Goal: Task Accomplishment & Management: Complete application form

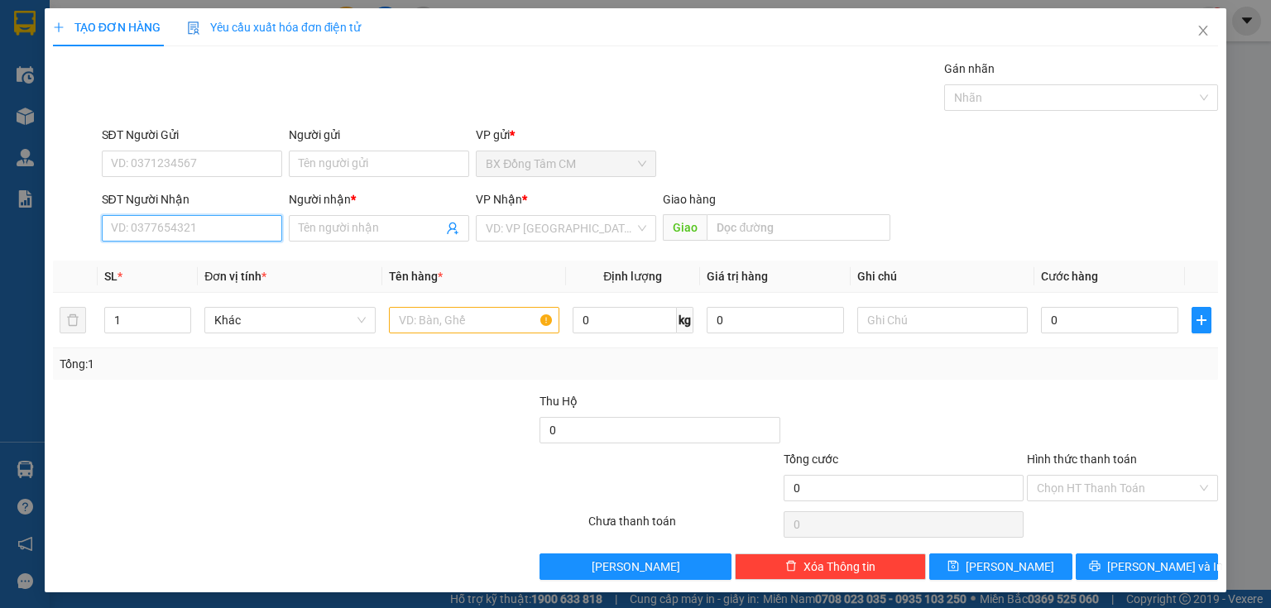
click at [222, 232] on input "SĐT Người Nhận" at bounding box center [192, 228] width 180 height 26
type input "0941164552"
click at [212, 278] on span "Đơn vị tính *" at bounding box center [235, 276] width 62 height 13
click at [214, 267] on th "Đơn vị tính *" at bounding box center [290, 277] width 184 height 32
click at [223, 234] on input "0941164552" at bounding box center [192, 228] width 180 height 26
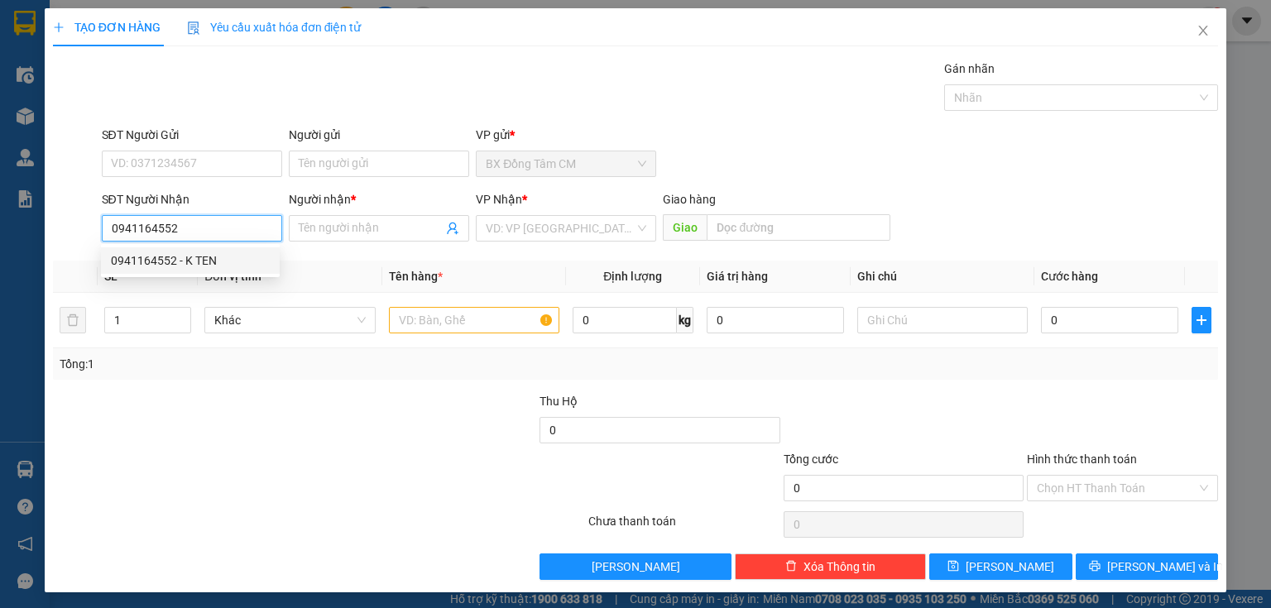
click at [224, 261] on div "0941164552 - K TEN" at bounding box center [190, 261] width 159 height 18
type input "K TEN"
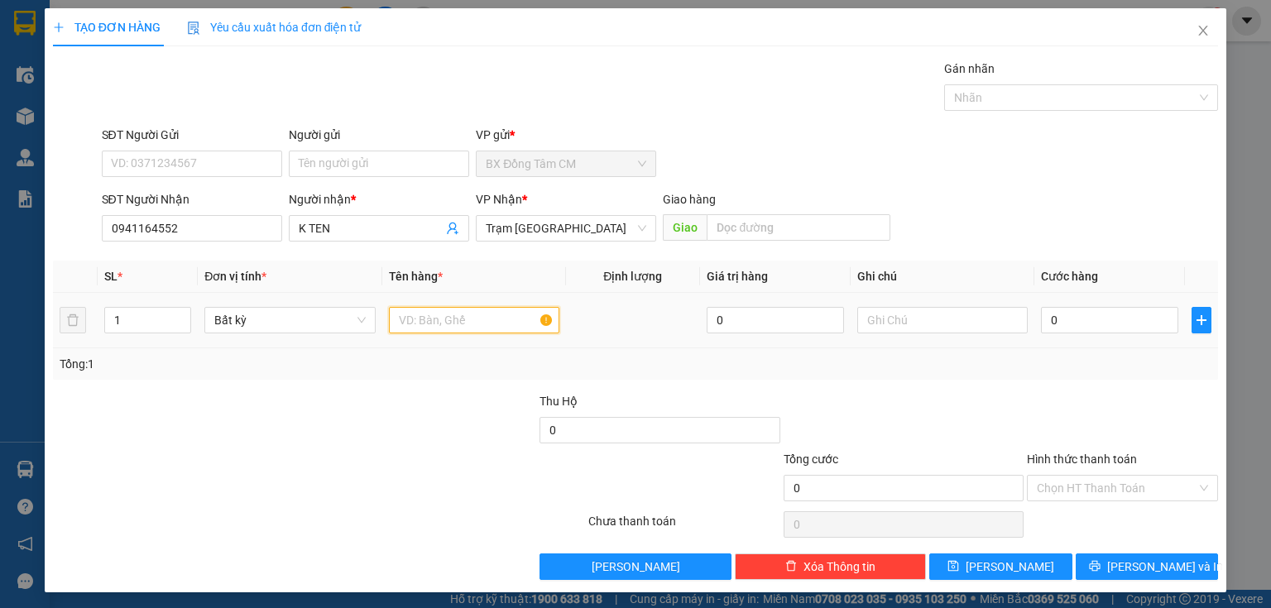
click at [498, 319] on input "text" at bounding box center [474, 320] width 170 height 26
type input "1"
click at [1072, 328] on input "0" at bounding box center [1109, 320] width 137 height 26
type input "1"
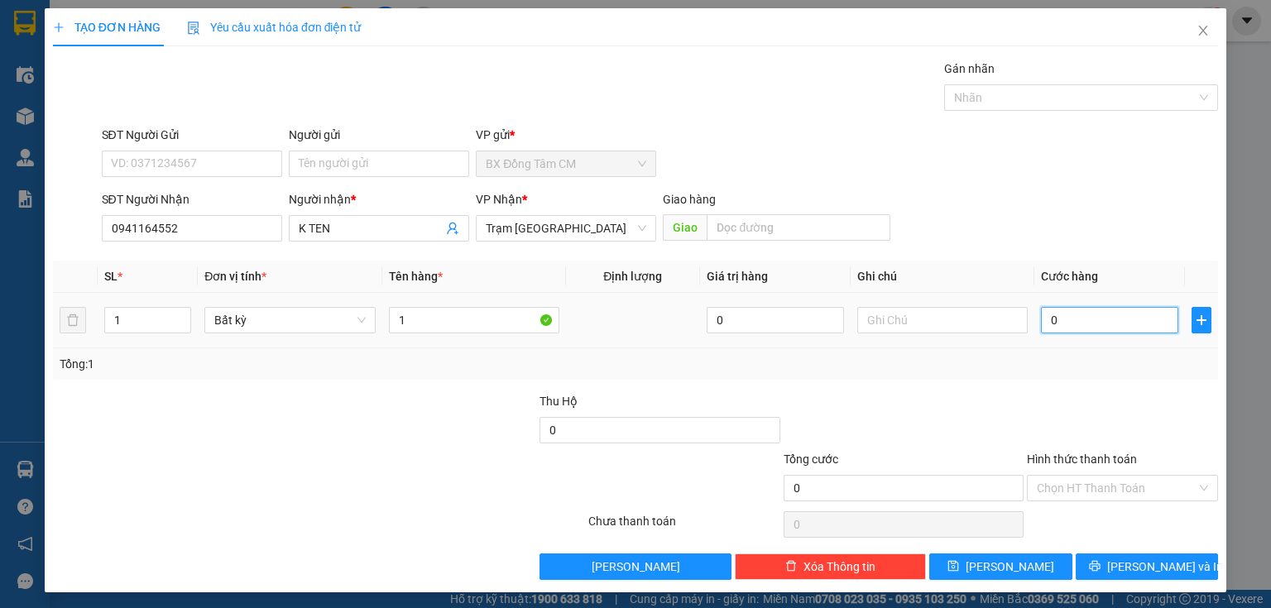
type input "1"
type input "1.000"
click at [1100, 564] on button "[PERSON_NAME] và In" at bounding box center [1147, 567] width 143 height 26
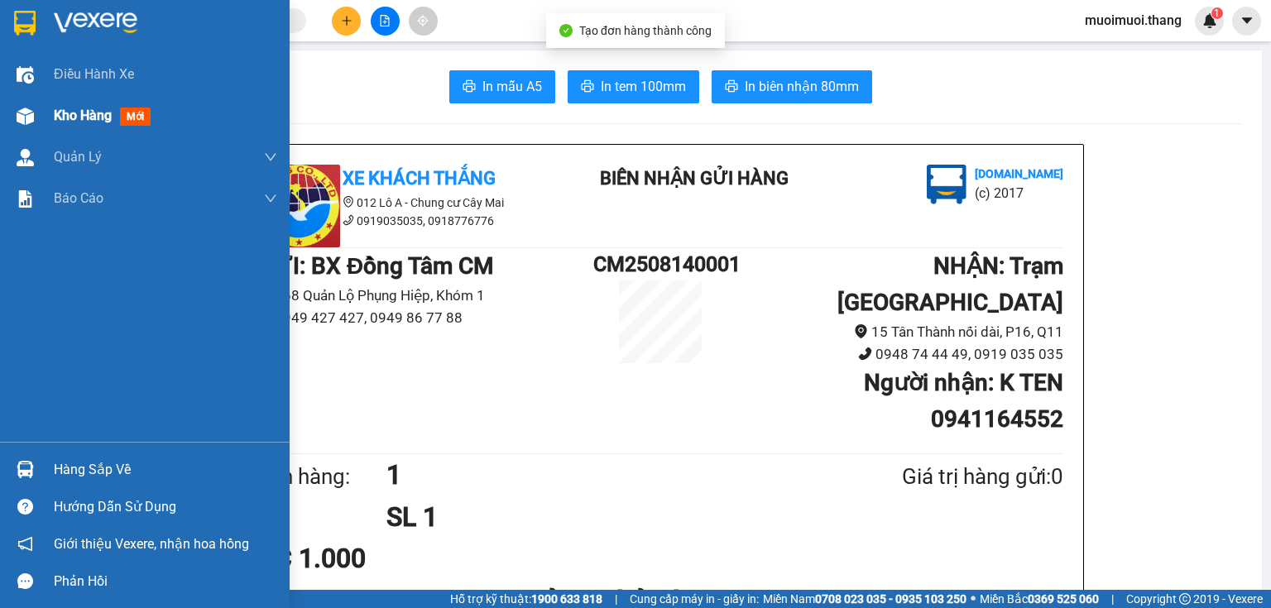
click at [71, 108] on span "Kho hàng" at bounding box center [83, 116] width 58 height 16
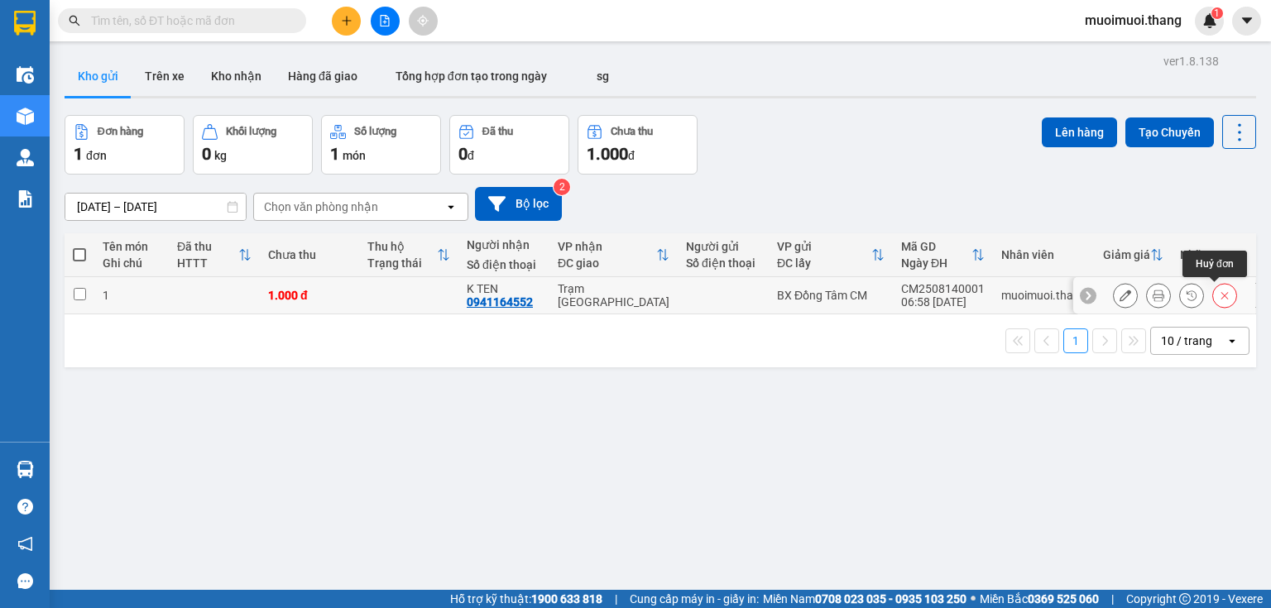
click at [1213, 295] on button at bounding box center [1224, 295] width 23 height 29
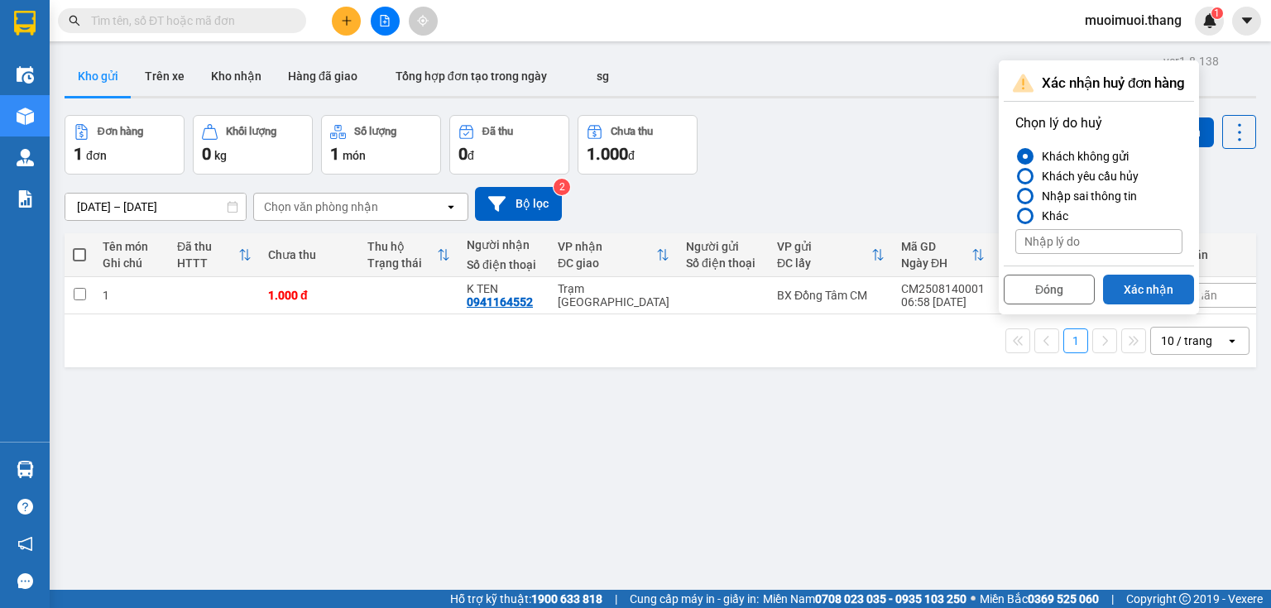
click at [1148, 292] on button "Xác nhận" at bounding box center [1148, 290] width 91 height 30
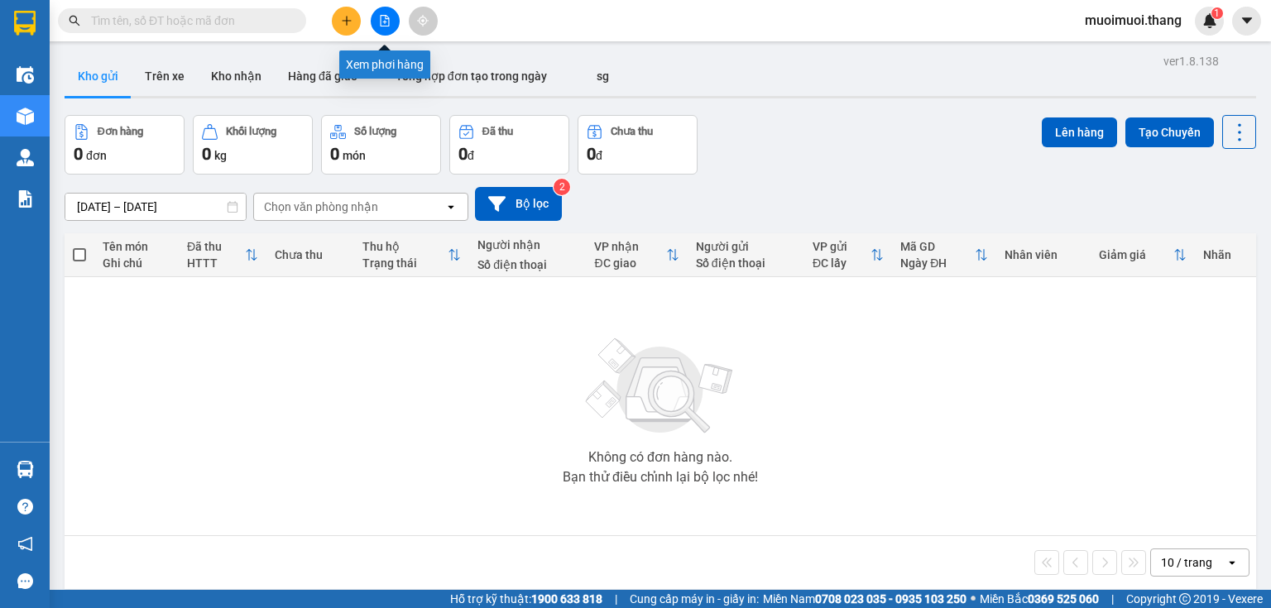
click at [386, 26] on icon "file-add" at bounding box center [385, 21] width 9 height 12
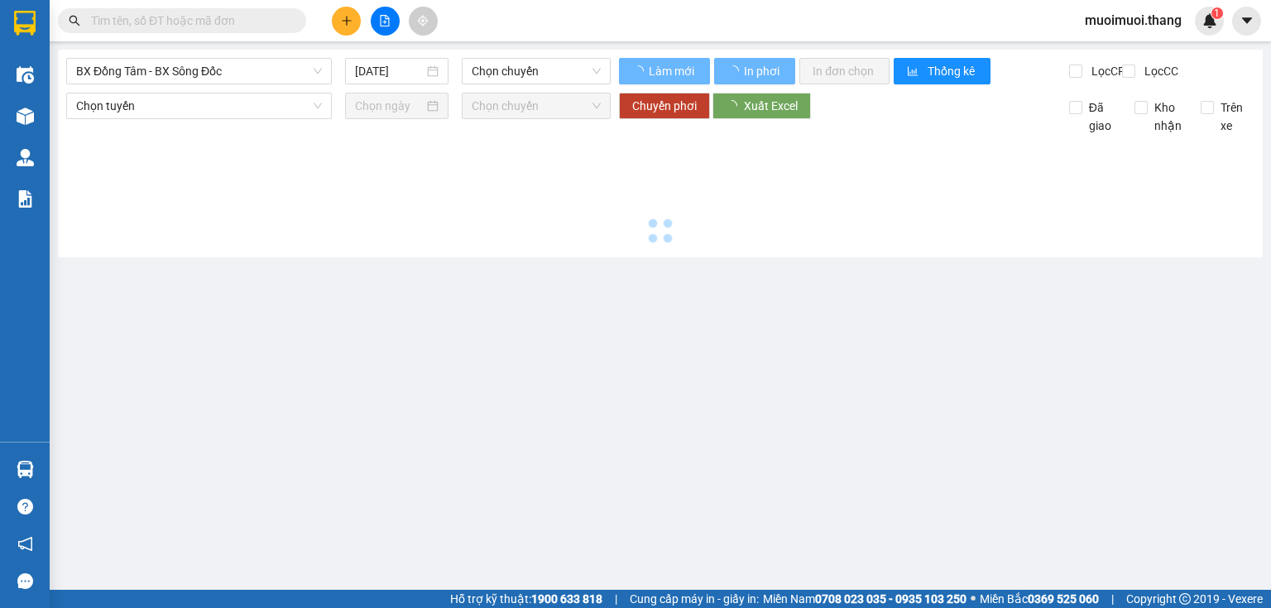
type input "[DATE]"
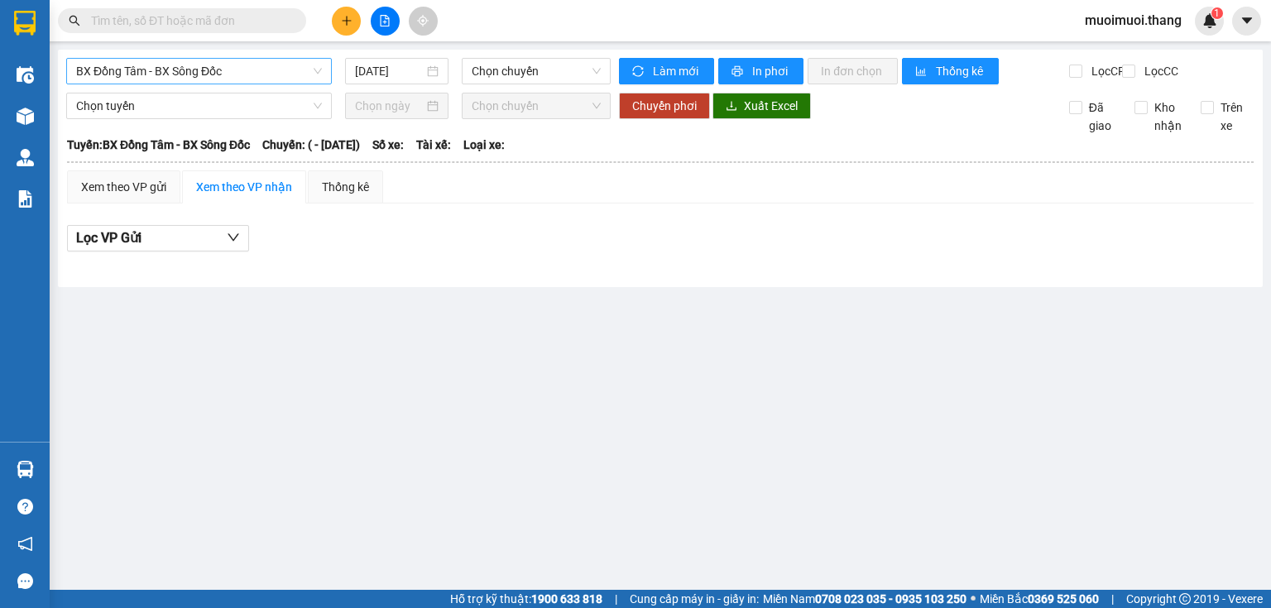
click at [251, 79] on span "BX Đồng Tâm - BX Sông Đốc" at bounding box center [199, 71] width 246 height 25
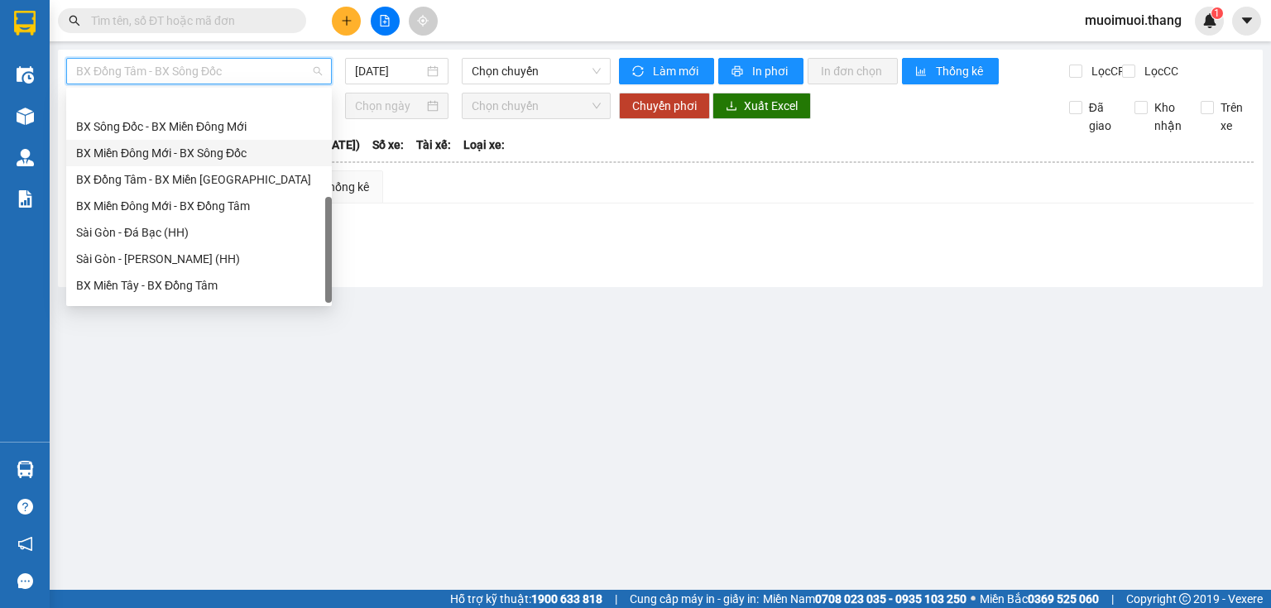
scroll to position [159, 0]
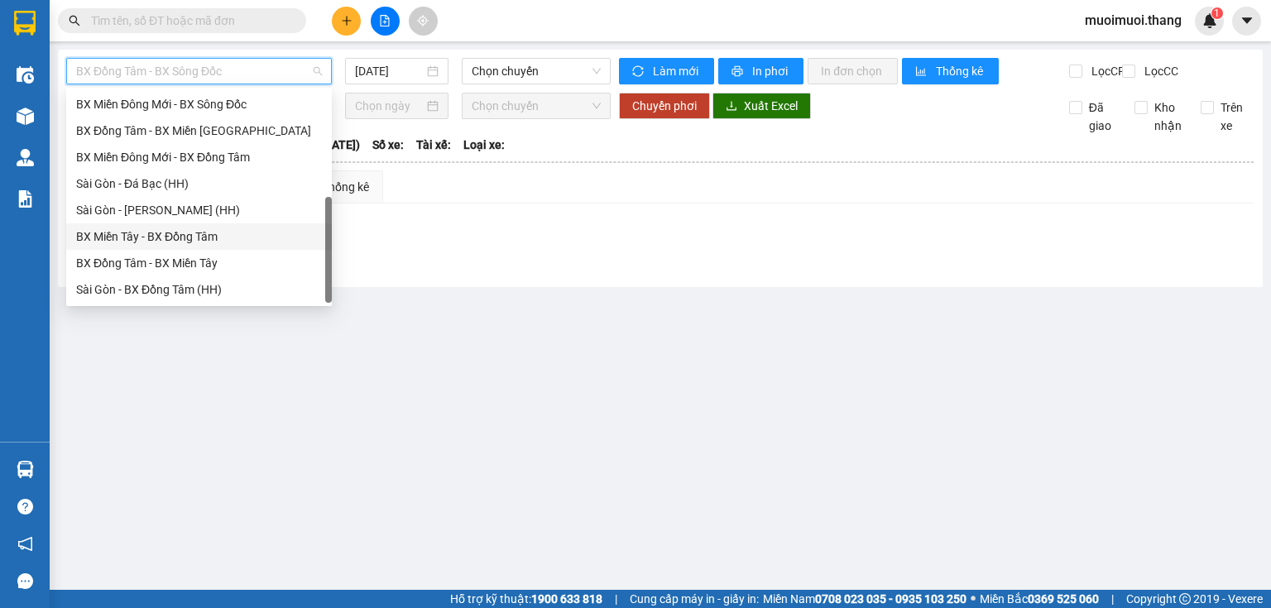
click at [179, 239] on div "BX Miền Tây - BX Đồng Tâm" at bounding box center [199, 237] width 246 height 18
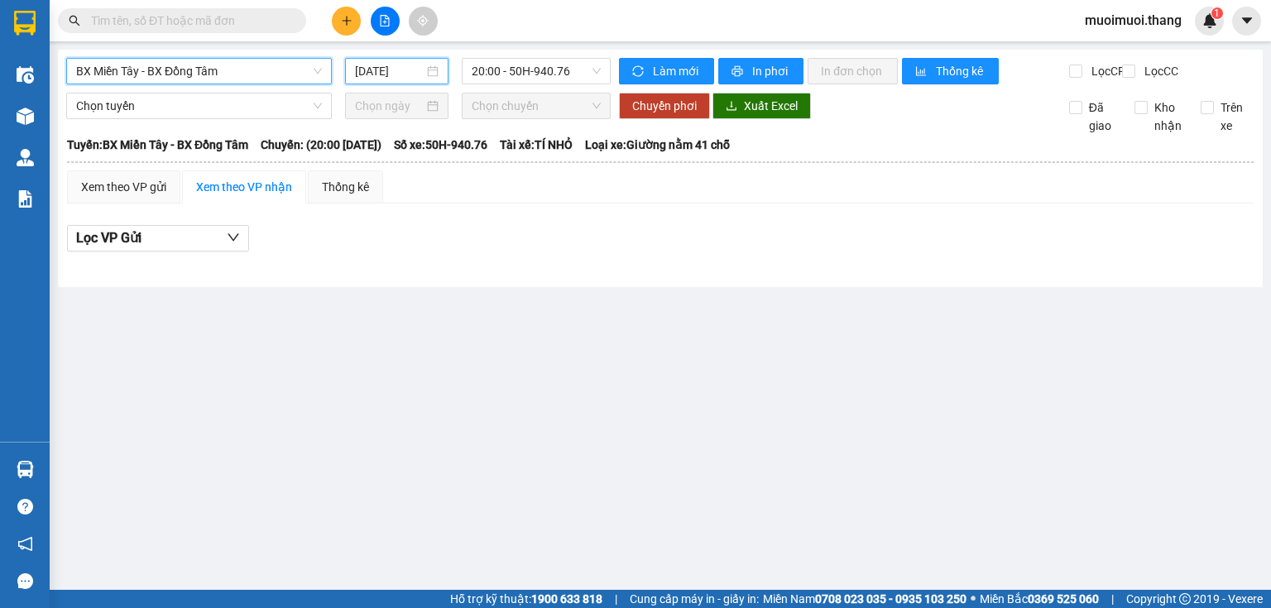
click at [388, 74] on input "[DATE]" at bounding box center [389, 71] width 68 height 18
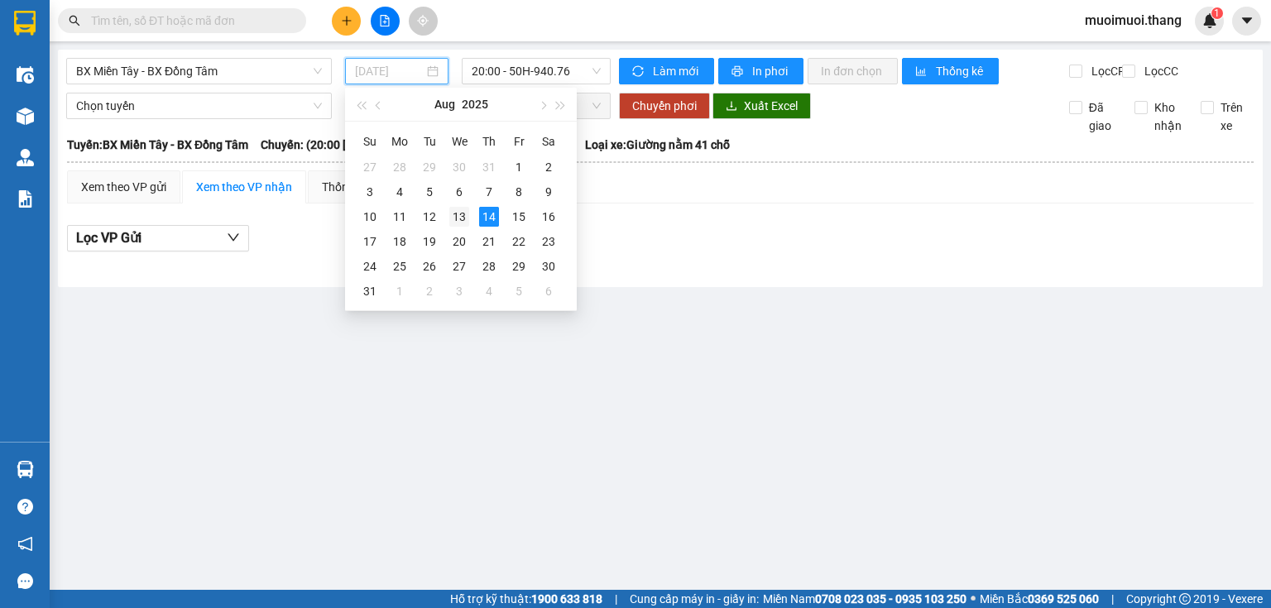
click at [453, 217] on div "13" at bounding box center [459, 217] width 20 height 20
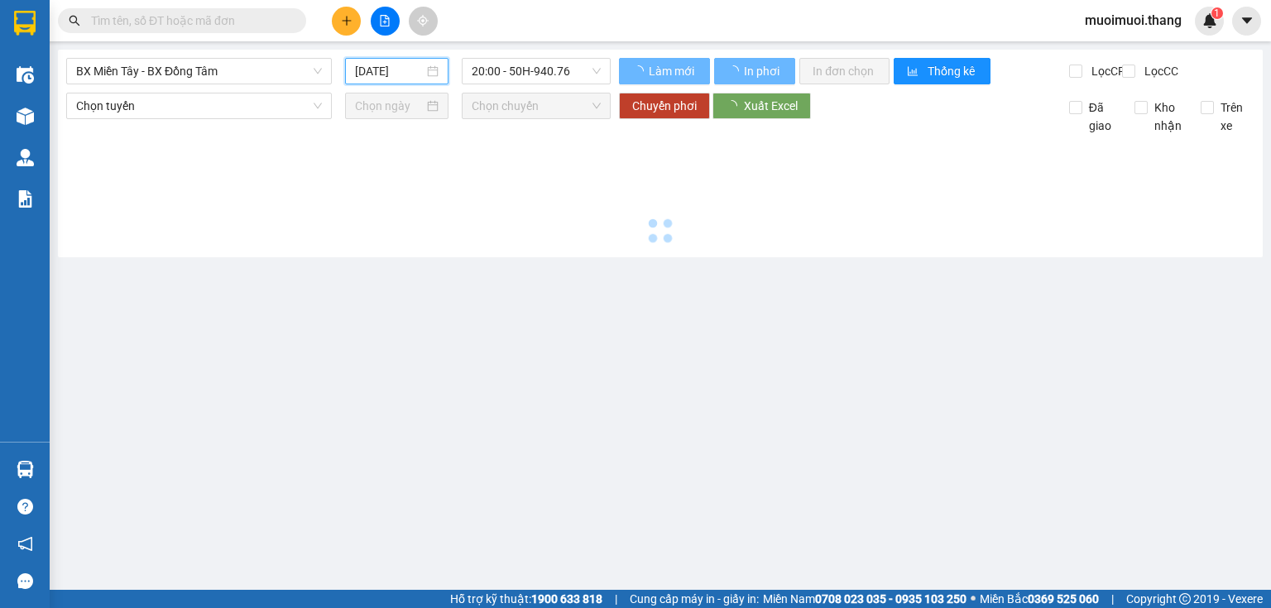
type input "13/08/2025"
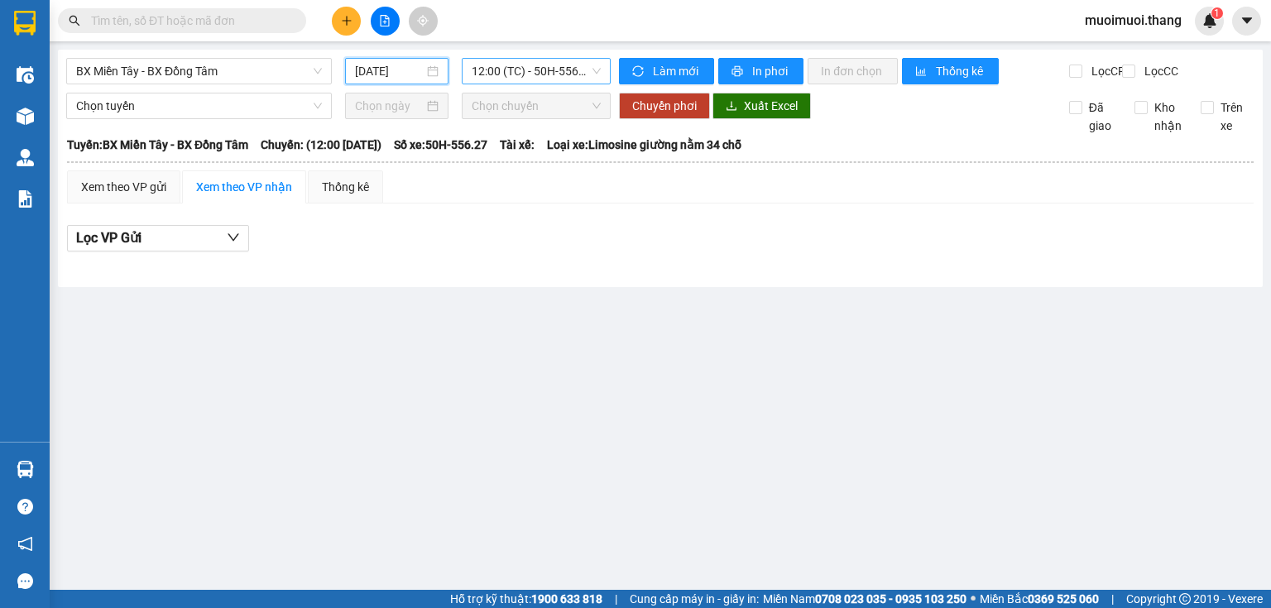
click at [502, 75] on span "12:00 (TC) - 50H-556.27 - (Đã hủy)" at bounding box center [537, 71] width 130 height 25
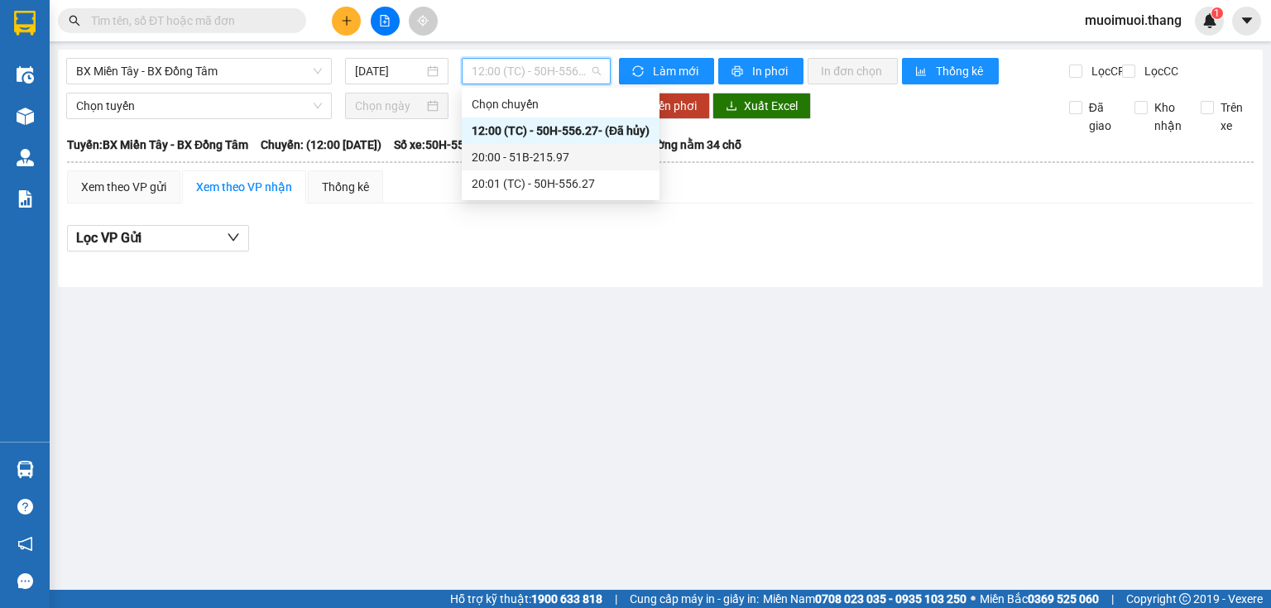
click at [523, 162] on div "20:00 - 51B-215.97" at bounding box center [561, 157] width 178 height 18
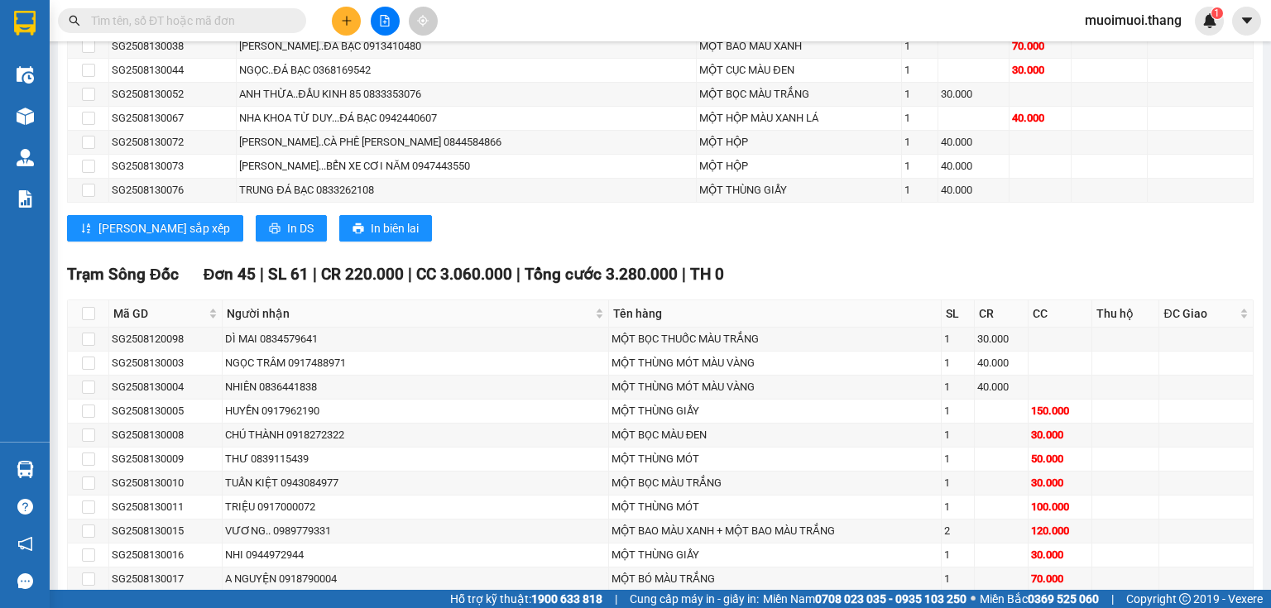
scroll to position [993, 0]
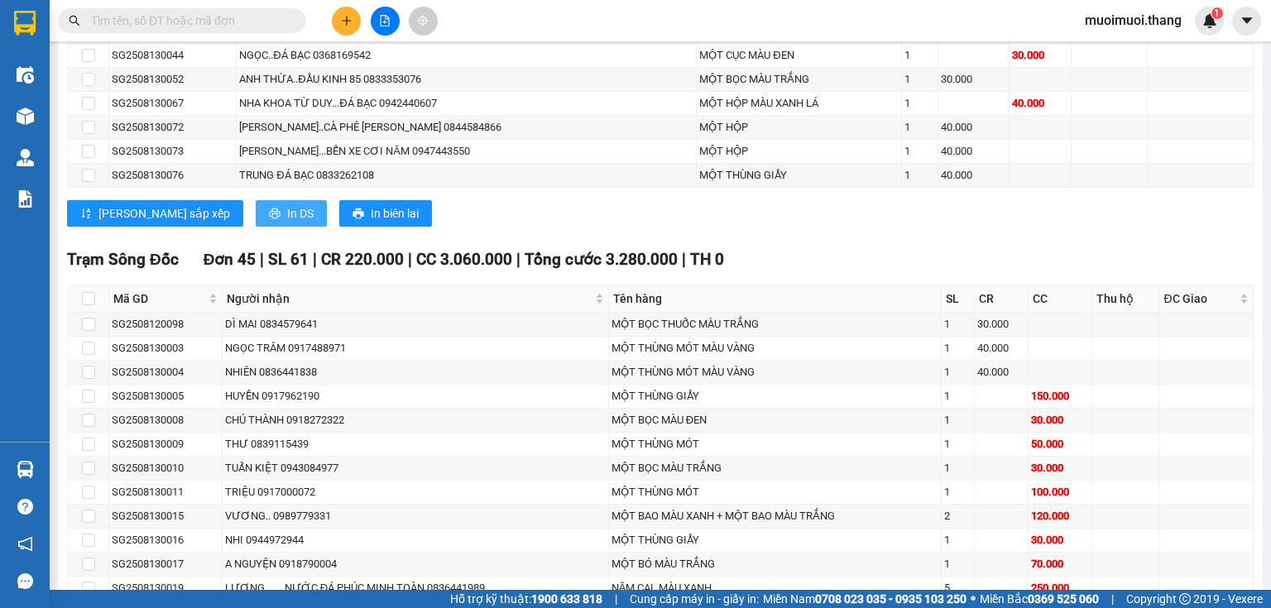
click at [287, 223] on span "In DS" at bounding box center [300, 213] width 26 height 18
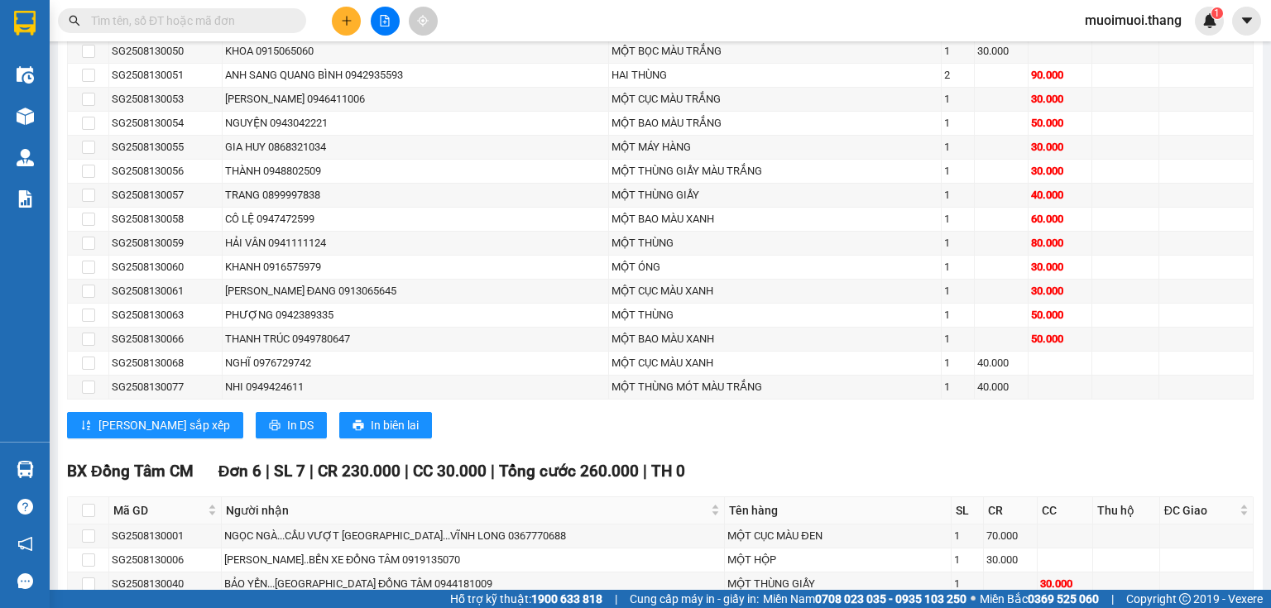
scroll to position [2148, 0]
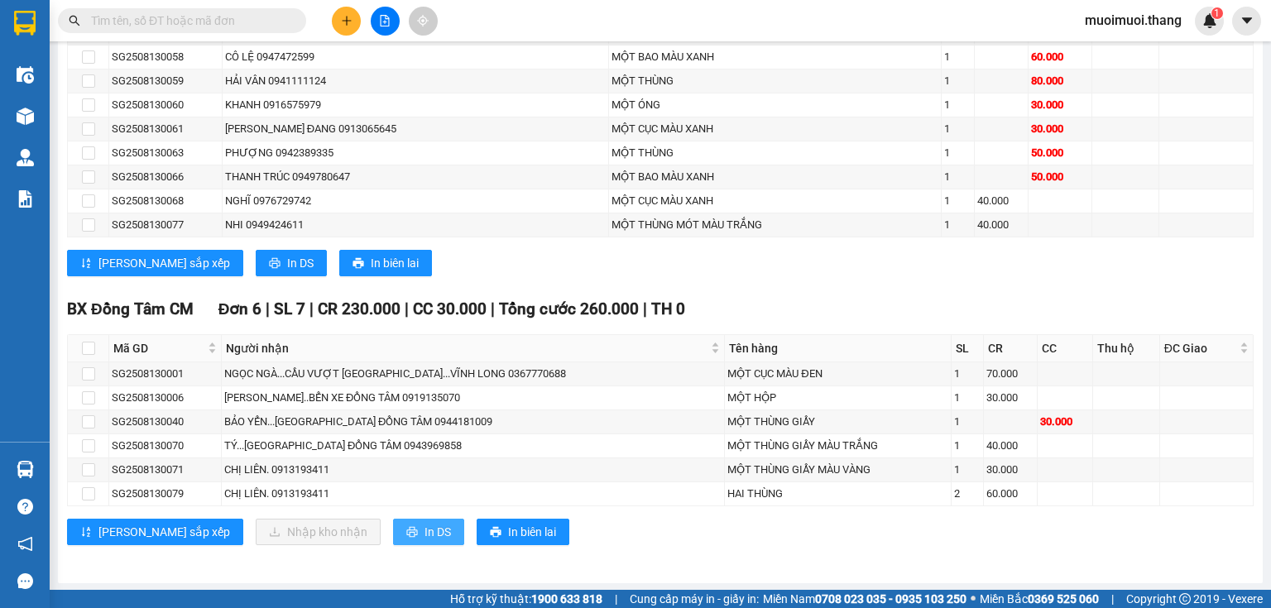
click at [424, 525] on span "In DS" at bounding box center [437, 532] width 26 height 18
